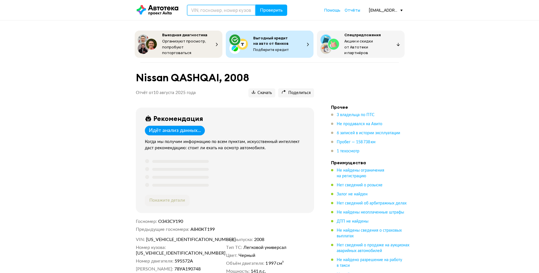
click at [203, 9] on input "text" at bounding box center [221, 10] width 69 height 11
click at [201, 7] on input "text" at bounding box center [221, 10] width 69 height 11
type input "Е515АЕ550"
click at [266, 13] on button "Проверить" at bounding box center [272, 10] width 32 height 11
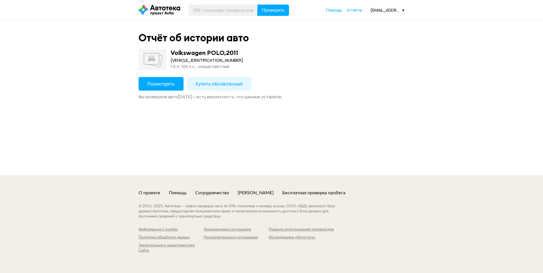
click at [169, 85] on span "Посмотреть" at bounding box center [160, 84] width 27 height 6
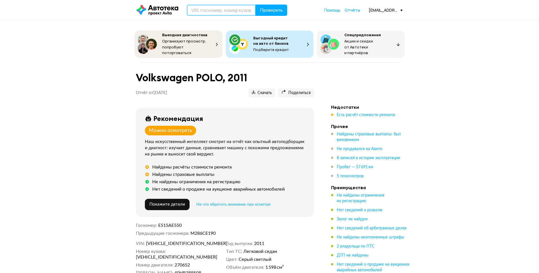
click at [208, 10] on input "text" at bounding box center [221, 10] width 69 height 11
type input "В197МХ790"
click at [273, 7] on button "Проверить" at bounding box center [272, 10] width 32 height 11
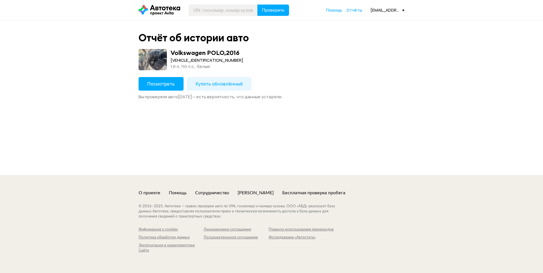
click at [163, 82] on span "Посмотреть" at bounding box center [160, 84] width 27 height 6
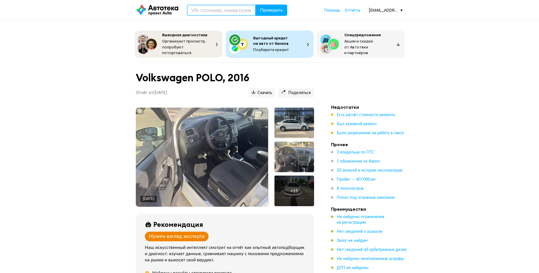
click at [204, 10] on input "text" at bounding box center [221, 10] width 69 height 11
type input "О048УВ198"
click at [264, 12] on span "Проверить" at bounding box center [271, 10] width 23 height 5
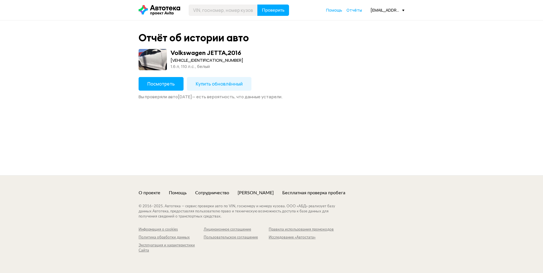
click at [175, 86] on button "Посмотреть" at bounding box center [161, 84] width 45 height 14
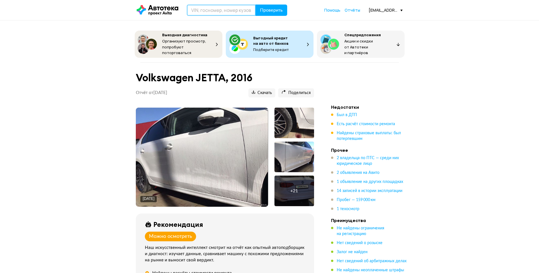
click at [196, 12] on input "text" at bounding box center [221, 10] width 69 height 11
type input "М421ХК197"
click at [261, 10] on span "Проверить" at bounding box center [271, 10] width 23 height 5
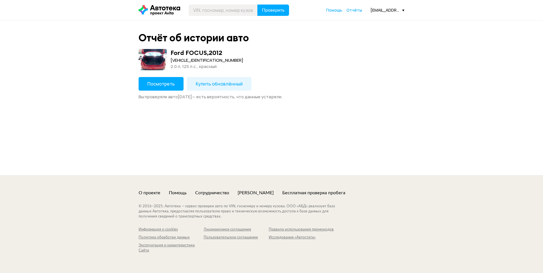
click at [168, 89] on button "Посмотреть" at bounding box center [161, 84] width 45 height 14
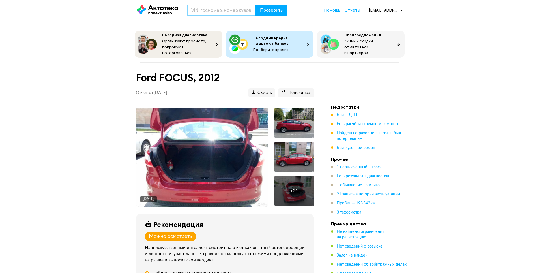
click at [193, 15] on input "text" at bounding box center [221, 10] width 69 height 11
type input "Р829ТР790"
click at [268, 13] on button "Проверить" at bounding box center [272, 10] width 32 height 11
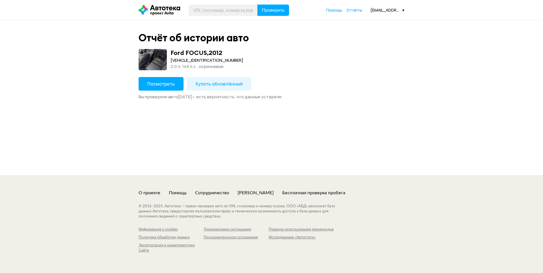
click at [169, 80] on button "Посмотреть" at bounding box center [161, 84] width 45 height 14
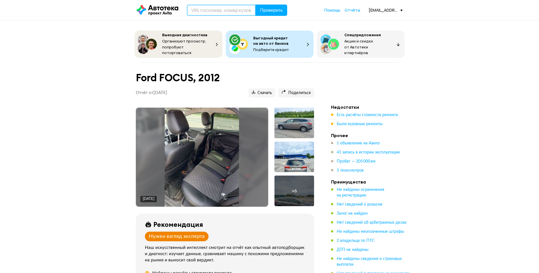
drag, startPoint x: 192, startPoint y: 10, endPoint x: 199, endPoint y: 13, distance: 7.5
click at [193, 10] on input "text" at bounding box center [221, 10] width 69 height 11
type input "Н084ВС77"
click at [274, 10] on span "Проверить" at bounding box center [271, 10] width 23 height 5
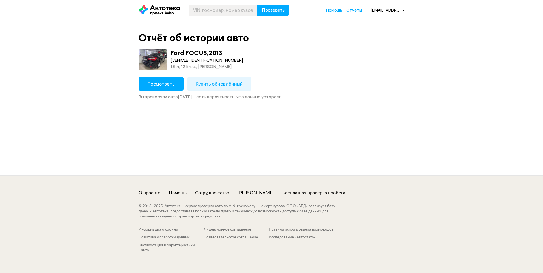
click at [171, 84] on span "Посмотреть" at bounding box center [160, 84] width 27 height 6
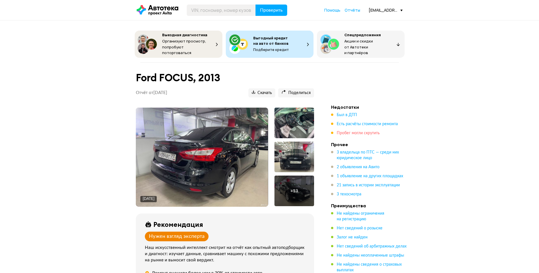
click at [339, 131] on span "Пробег могли скрутить" at bounding box center [358, 133] width 43 height 4
click at [207, 14] on input "text" at bounding box center [221, 10] width 69 height 11
type input "М528ЕР186"
click at [280, 12] on span "Проверить" at bounding box center [271, 10] width 23 height 5
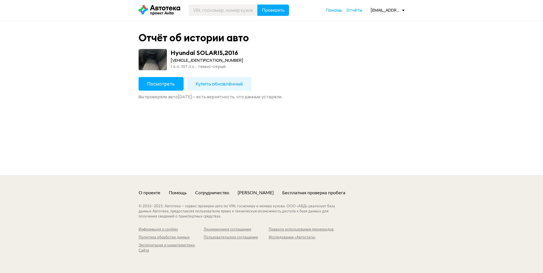
click at [178, 88] on button "Посмотреть" at bounding box center [161, 84] width 45 height 14
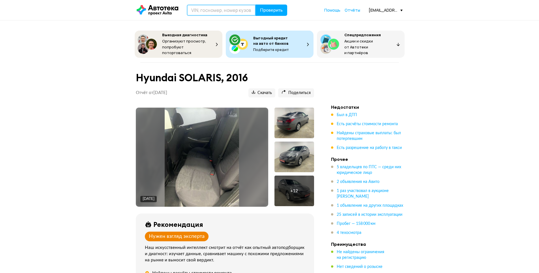
click at [211, 11] on input "text" at bounding box center [221, 10] width 69 height 11
type input "О048УВ198"
click at [267, 10] on span "Проверить" at bounding box center [271, 10] width 23 height 5
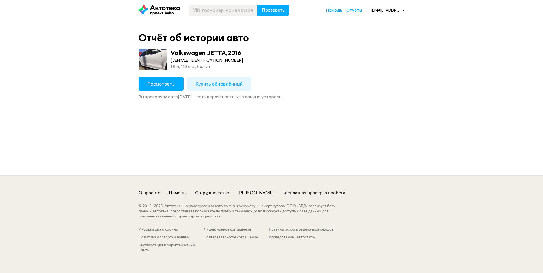
click at [177, 84] on button "Посмотреть" at bounding box center [161, 84] width 45 height 14
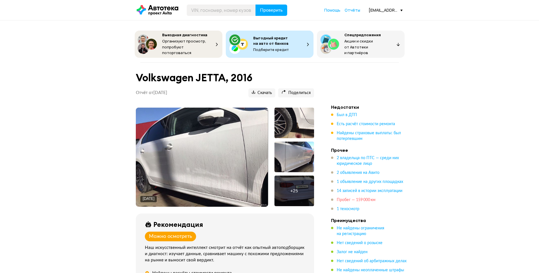
click at [368, 194] on ul "2 владельца по ПТС — среди них юридическое лицо 2 объявления на Авито 1 объявле…" at bounding box center [370, 183] width 79 height 57
click at [368, 198] on span "Пробег — 159 000 км" at bounding box center [356, 200] width 39 height 4
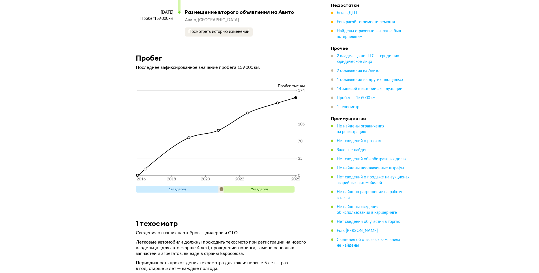
scroll to position [2327, 0]
